Goal: Leave review/rating: Share an evaluation or opinion about a product, service, or content

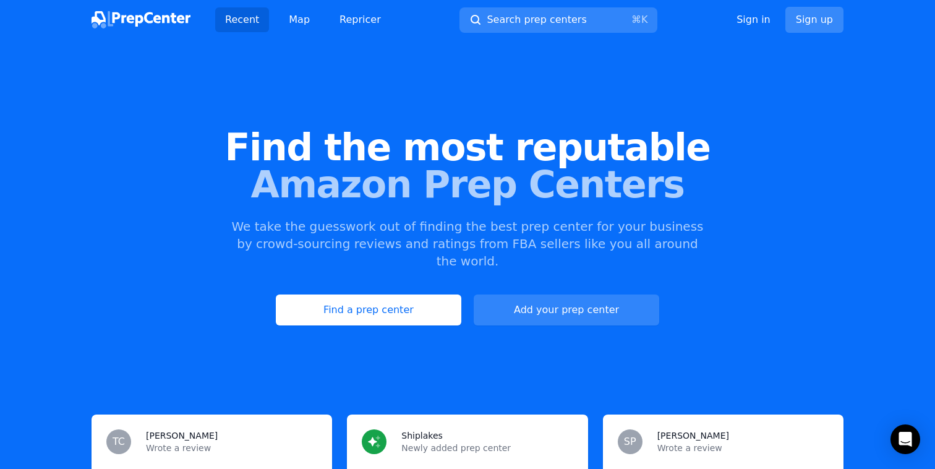
click at [801, 20] on link "Sign up" at bounding box center [814, 20] width 58 height 26
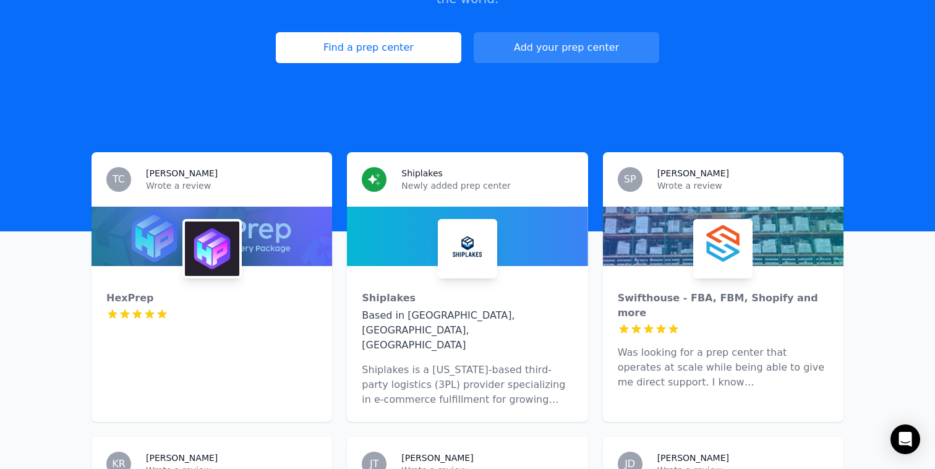
scroll to position [446, 0]
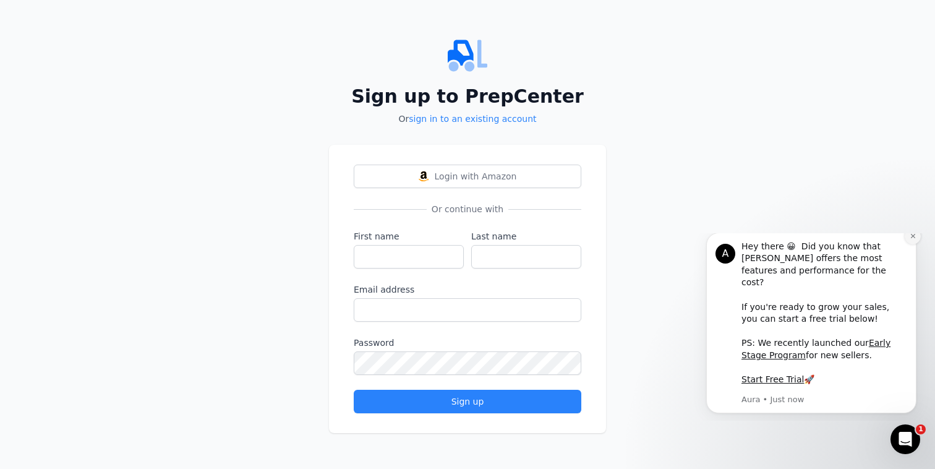
click at [912, 239] on icon "Dismiss notification" at bounding box center [912, 235] width 7 height 7
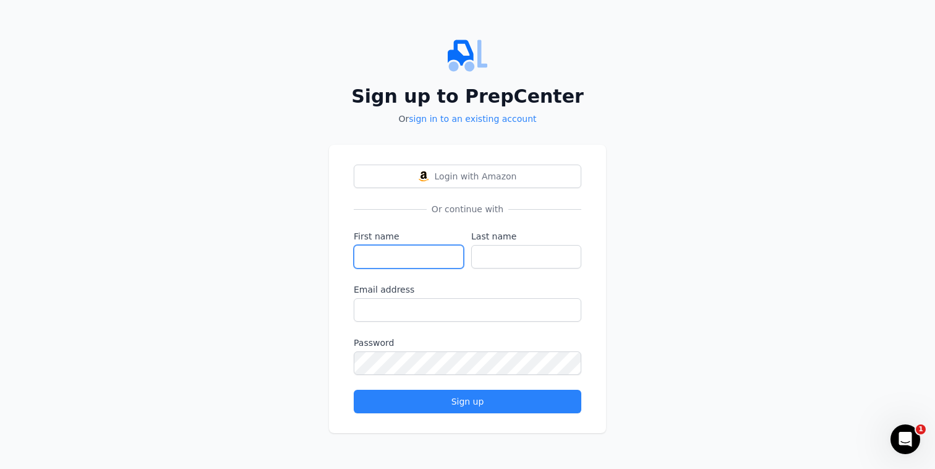
click at [368, 258] on input "First name" at bounding box center [409, 256] width 110 height 23
click at [406, 243] on div "First name" at bounding box center [409, 249] width 110 height 38
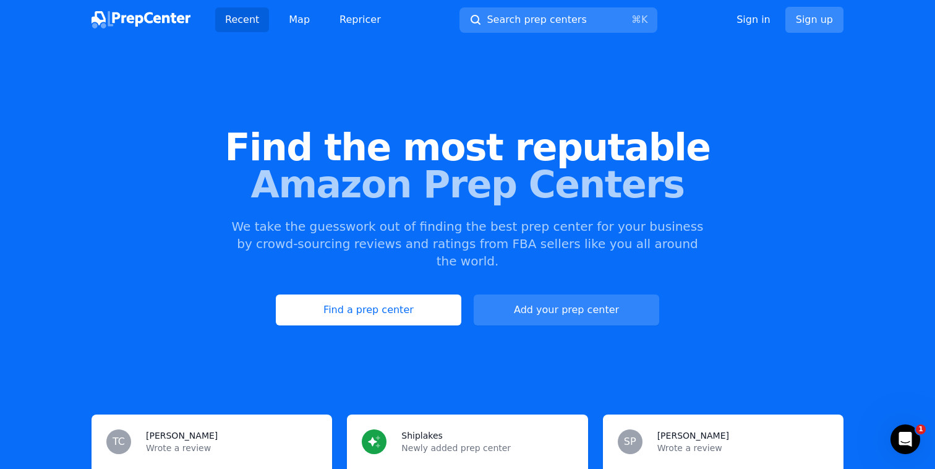
click at [796, 19] on link "Sign up" at bounding box center [814, 20] width 58 height 26
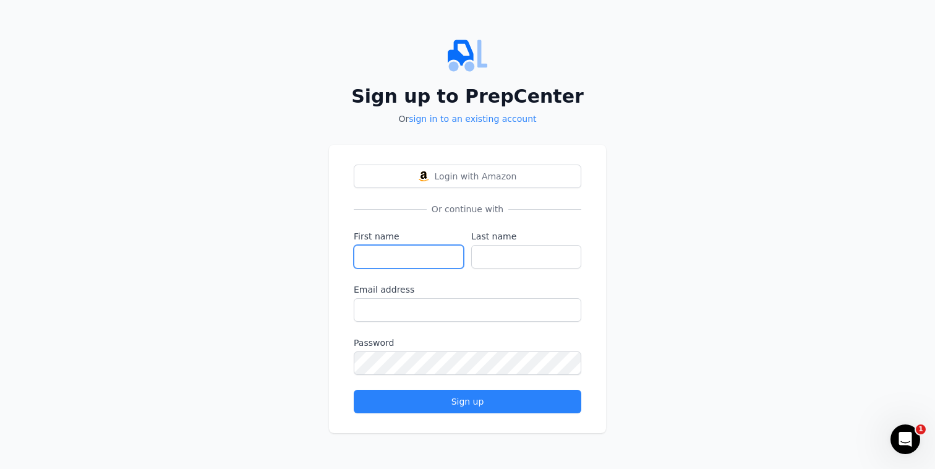
click at [438, 251] on input "First name" at bounding box center [409, 256] width 110 height 23
type input "C"
type input "[PERSON_NAME]"
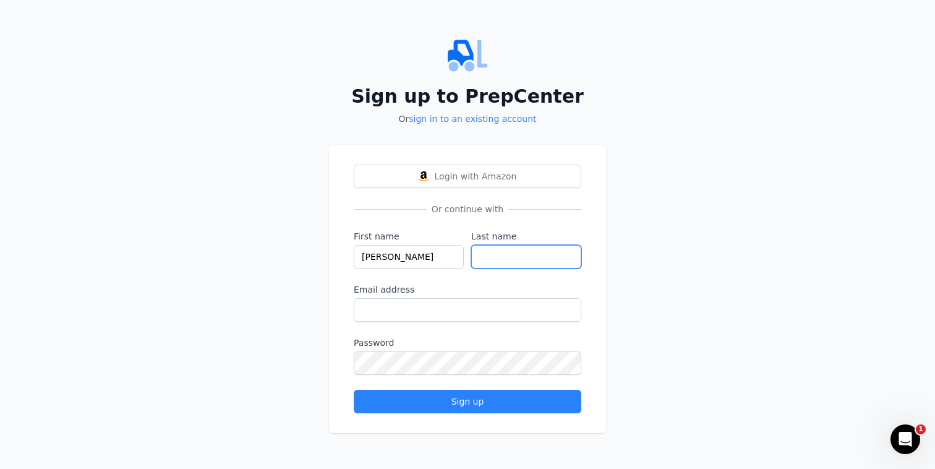
click at [540, 263] on input "Last name" at bounding box center [526, 256] width 110 height 23
type input "[PERSON_NAME]"
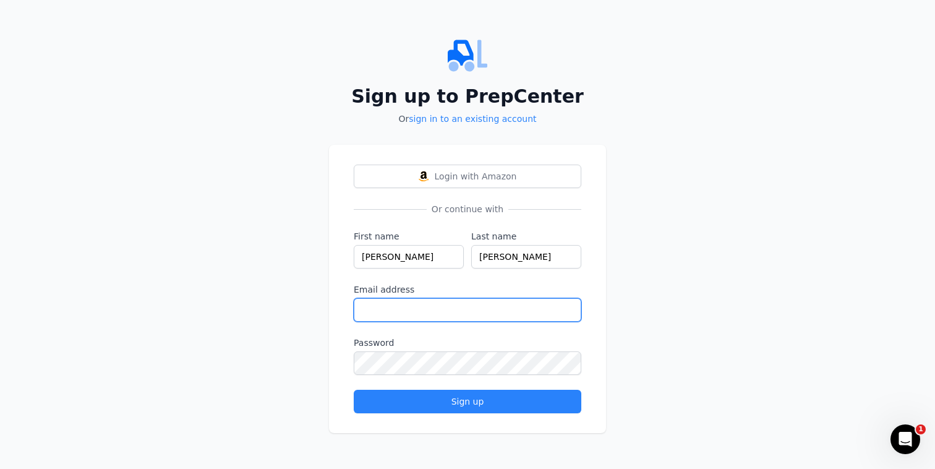
click at [474, 313] on input "Email address" at bounding box center [468, 309] width 228 height 23
type input "[PERSON_NAME][EMAIL_ADDRESS][DOMAIN_NAME]"
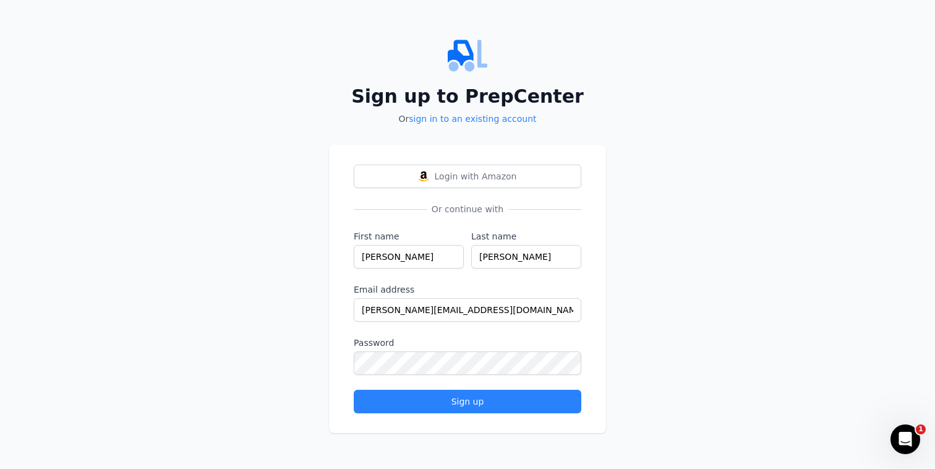
click at [333, 393] on div "Login with Amazon Or continue with First name [PERSON_NAME] Last name [PERSON_N…" at bounding box center [467, 289] width 277 height 288
click at [380, 380] on form "First name [PERSON_NAME] Last name [PERSON_NAME] address [PERSON_NAME][EMAIL_AD…" at bounding box center [468, 321] width 228 height 183
click at [239, 365] on div "Sign up to PrepCenter Or sign in to an existing account Login with Amazon Or co…" at bounding box center [467, 234] width 935 height 469
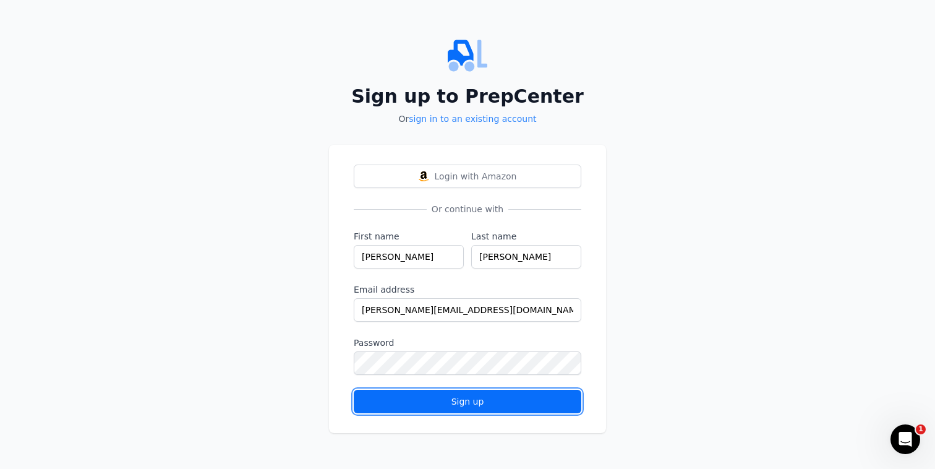
click at [447, 405] on div "Sign up" at bounding box center [467, 401] width 206 height 12
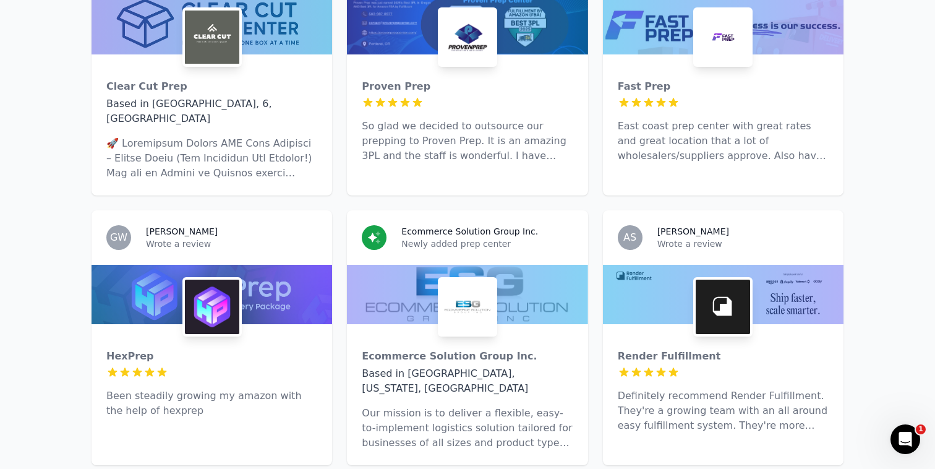
scroll to position [2559, 0]
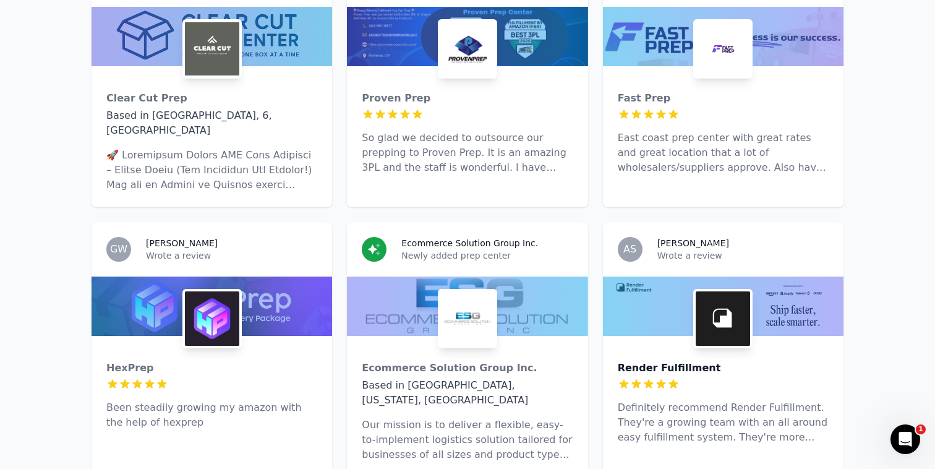
click at [789, 360] on div "Render Fulfillment" at bounding box center [723, 367] width 211 height 15
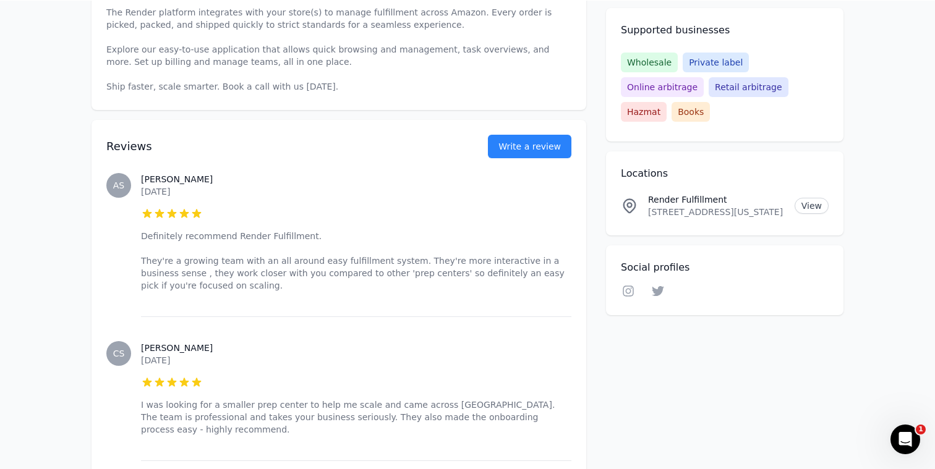
scroll to position [448, 0]
click at [532, 143] on button "Write a review" at bounding box center [529, 145] width 83 height 23
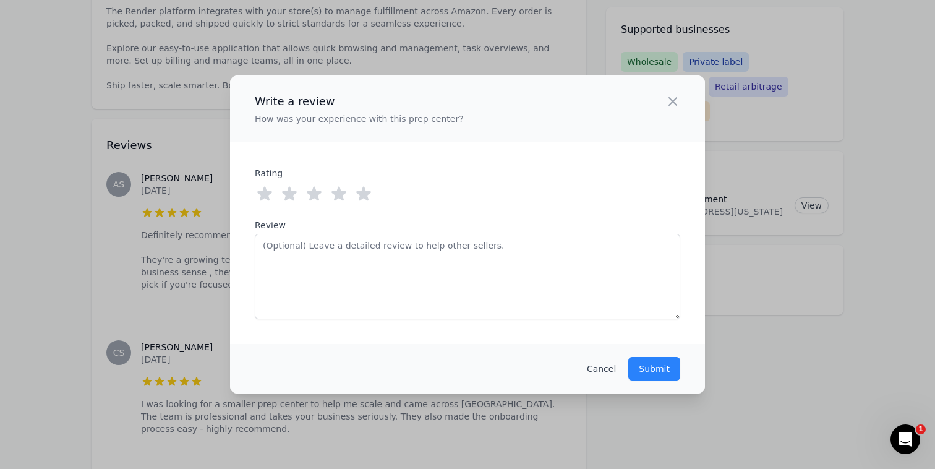
click at [366, 197] on icon at bounding box center [363, 194] width 15 height 14
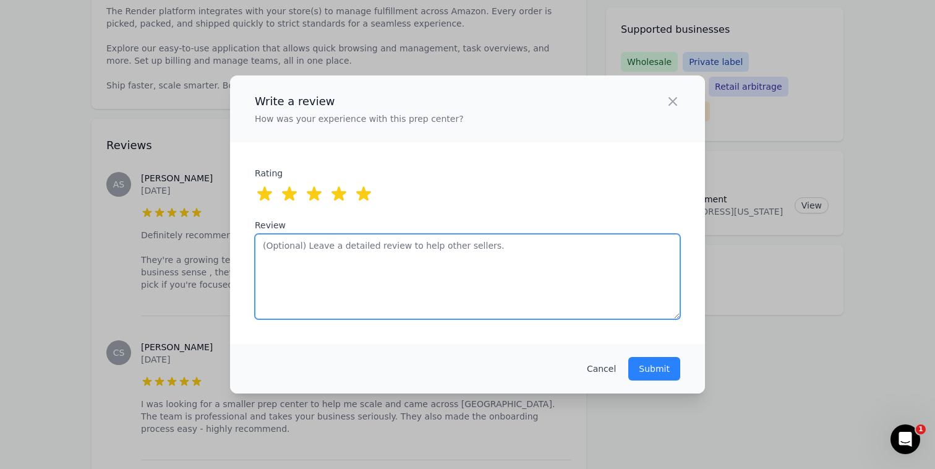
click at [372, 283] on textarea "Review" at bounding box center [467, 276] width 425 height 85
click at [350, 248] on textarea "Overall great team! Very easy and enjoyable to work with!" at bounding box center [467, 276] width 425 height 85
click at [495, 246] on textarea "Overall great team! Very easy and enjoyable to work with!" at bounding box center [467, 276] width 425 height 85
type textarea "Overall great team! Very easy and enjoyable to work with."
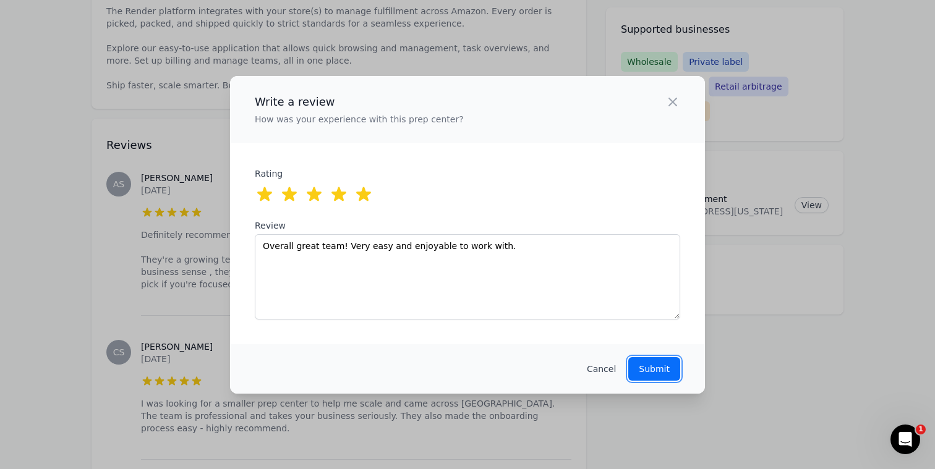
click at [658, 368] on p "Submit" at bounding box center [654, 369] width 31 height 12
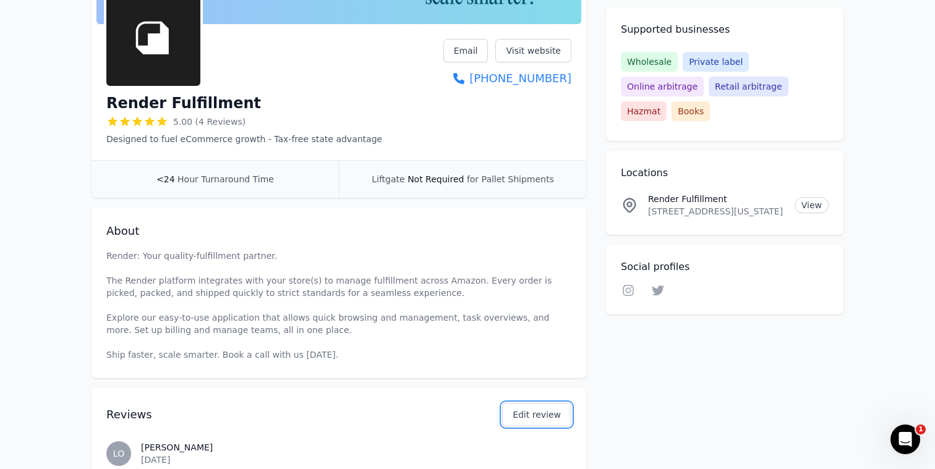
scroll to position [0, 0]
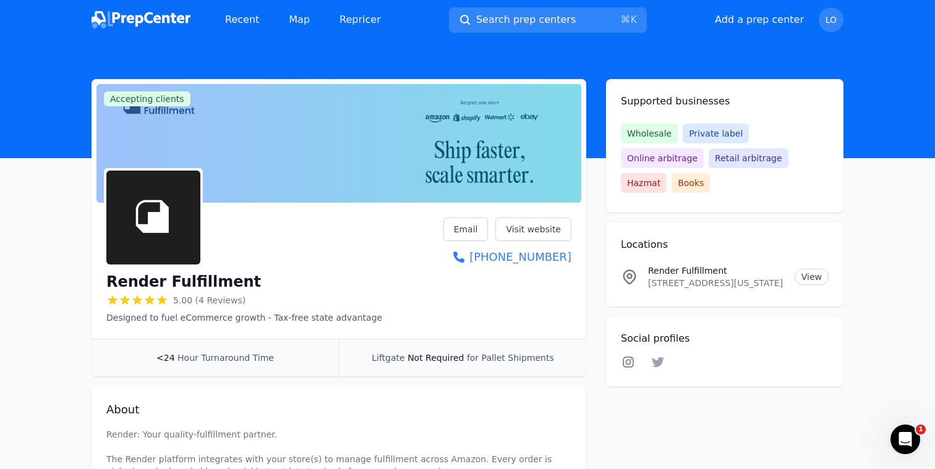
click at [627, 357] on icon at bounding box center [628, 362] width 11 height 11
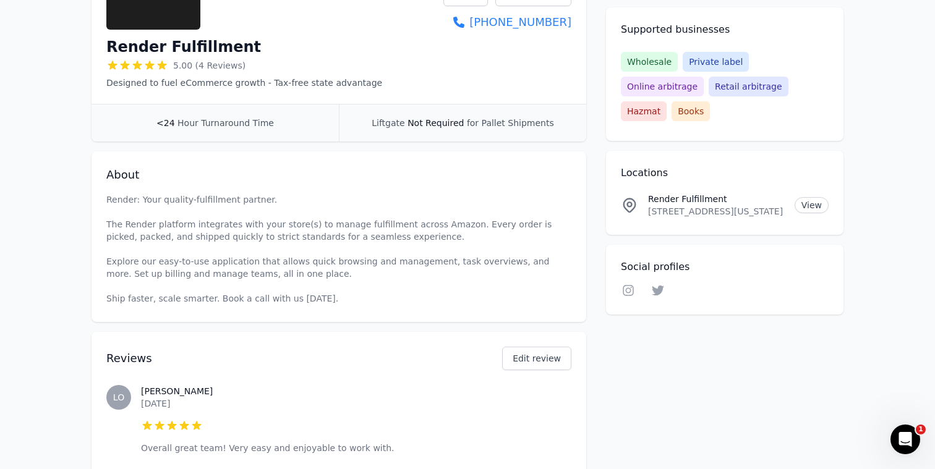
scroll to position [243, 0]
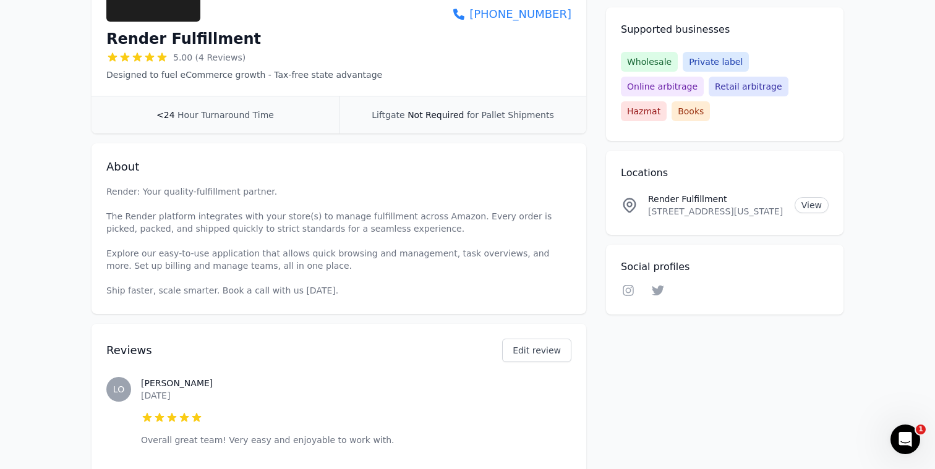
click at [473, 116] on span "for Pallet Shipments" at bounding box center [510, 115] width 87 height 10
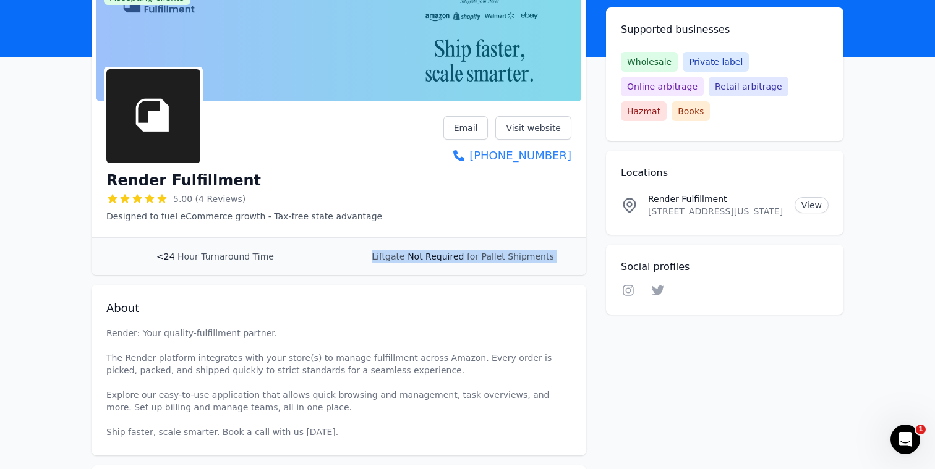
scroll to position [0, 0]
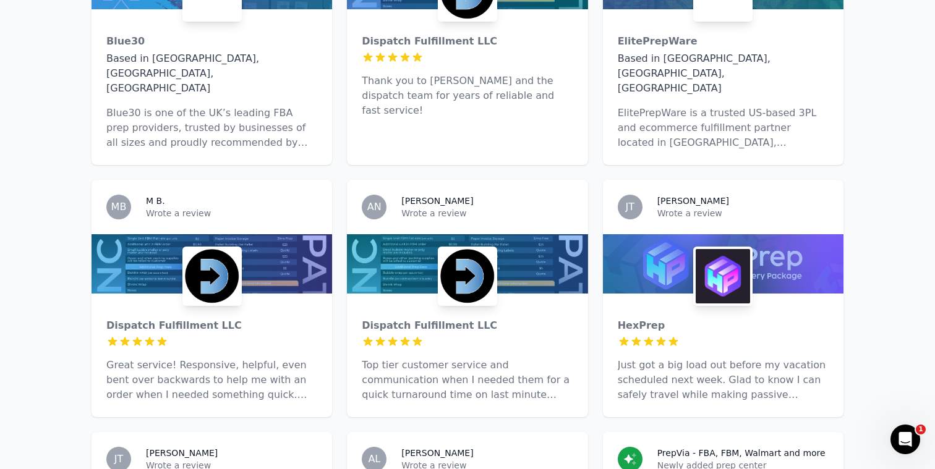
scroll to position [3919, 0]
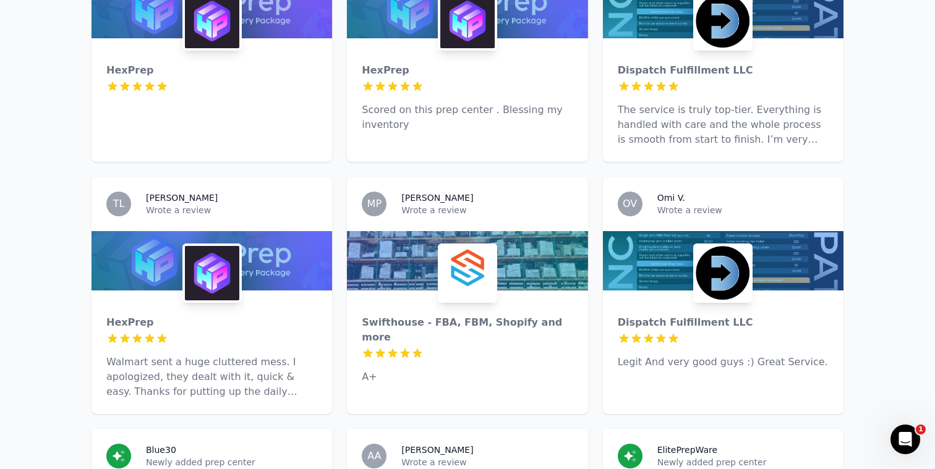
click at [616, 429] on div "ElitePrepWare Newly added prep center" at bounding box center [723, 456] width 240 height 54
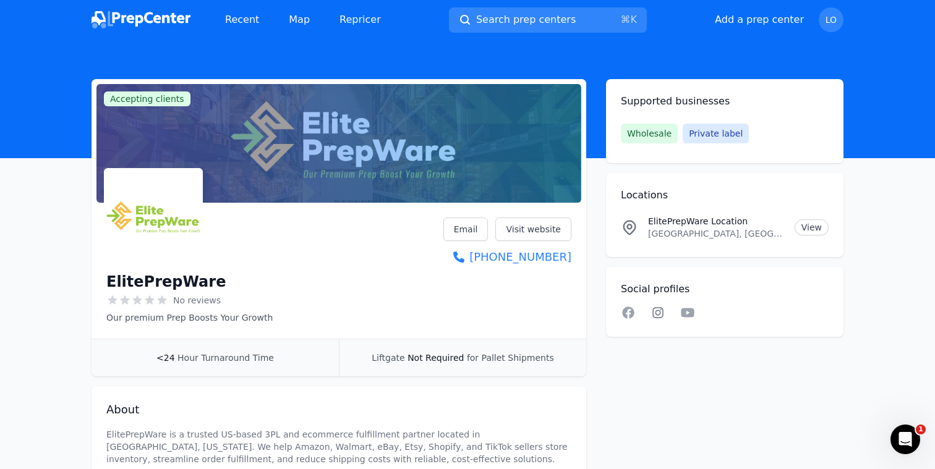
click at [651, 310] on icon at bounding box center [657, 313] width 15 height 12
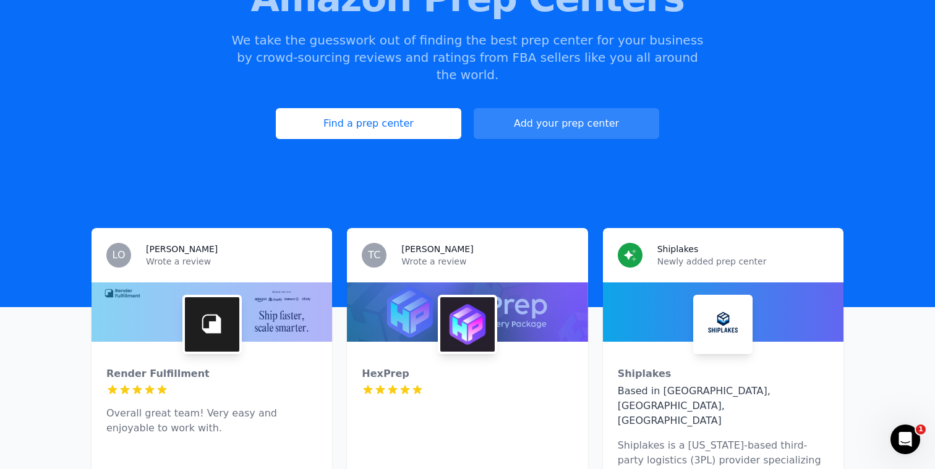
scroll to position [185, 0]
